Goal: Task Accomplishment & Management: Use online tool/utility

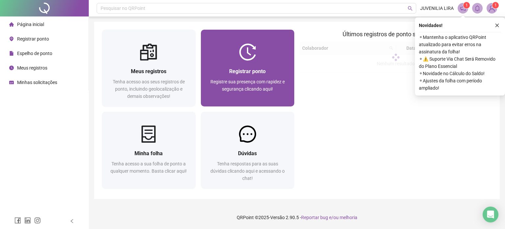
click at [253, 67] on div "Registrar ponto" at bounding box center [248, 71] width 78 height 8
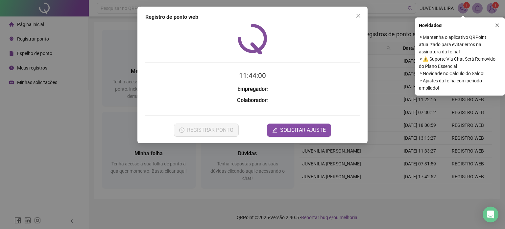
click at [496, 24] on icon "close" at bounding box center [498, 26] width 4 height 4
click at [496, 27] on div "Registro de ponto web 11:44:00 Empregador : Colaborador : REGISTRAR PONTO SOLIC…" at bounding box center [252, 114] width 505 height 229
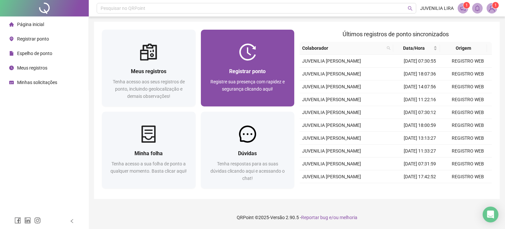
click at [251, 77] on div "Registrar ponto Registre sua presença com rapidez e segurança clicando aqui!" at bounding box center [248, 83] width 78 height 33
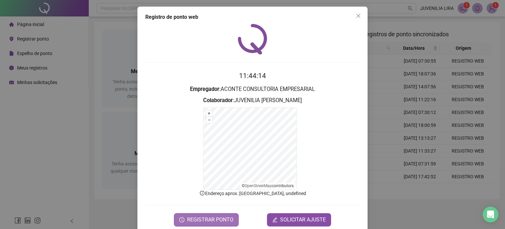
click at [223, 214] on button "REGISTRAR PONTO" at bounding box center [206, 219] width 65 height 13
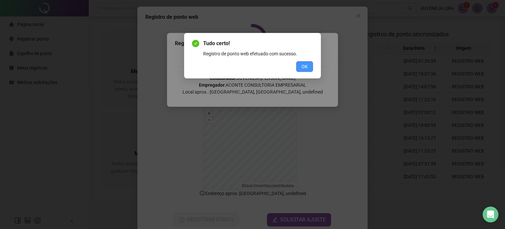
click at [305, 66] on span "OK" at bounding box center [305, 66] width 6 height 7
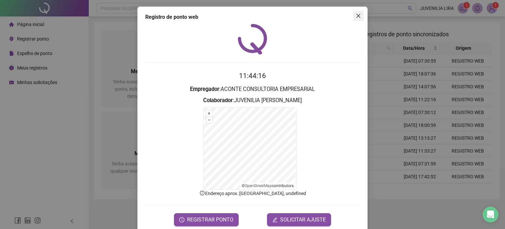
click at [353, 17] on span "Close" at bounding box center [358, 15] width 11 height 5
